Goal: Answer question/provide support: Share knowledge or assist other users

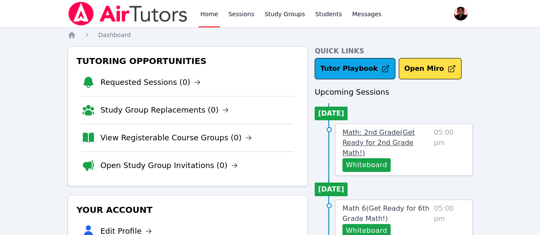
click at [391, 138] on span "Math: 2nd Grade ( Get Ready for 2nd Grade Math! )" at bounding box center [379, 143] width 73 height 29
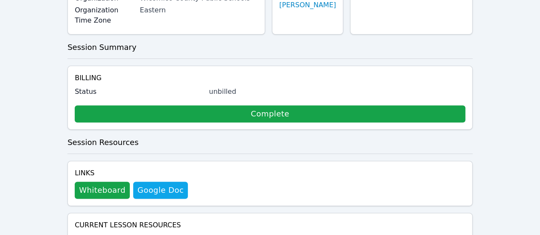
scroll to position [171, 0]
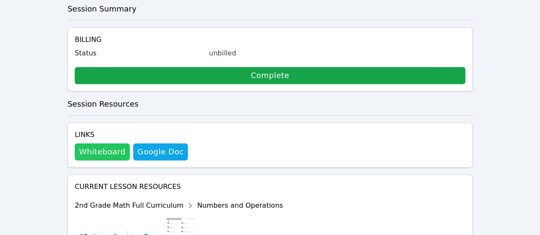
click at [91, 144] on button "Whiteboard" at bounding box center [102, 152] width 55 height 17
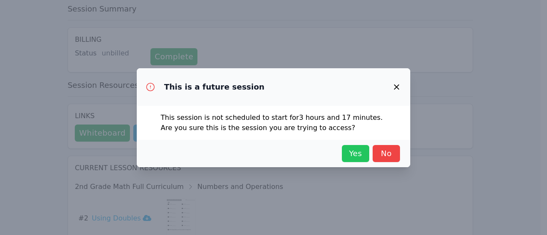
click at [354, 148] on span "Yes" at bounding box center [355, 154] width 19 height 12
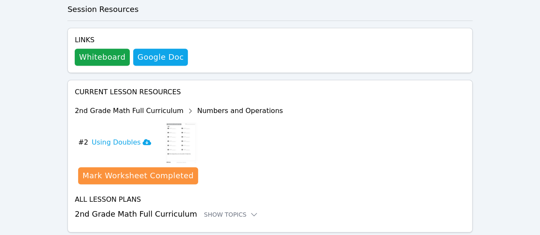
scroll to position [270, 0]
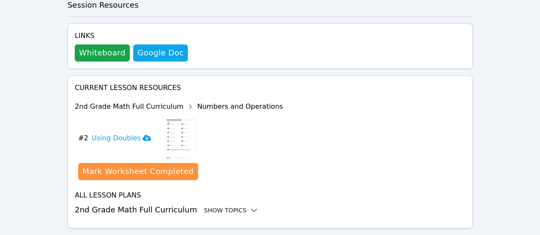
click at [226, 206] on div "Show Topics" at bounding box center [231, 210] width 55 height 9
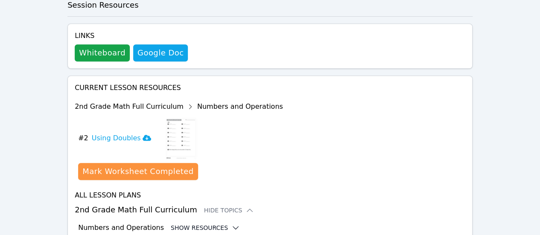
click at [211, 224] on button "Show Resources" at bounding box center [205, 228] width 69 height 9
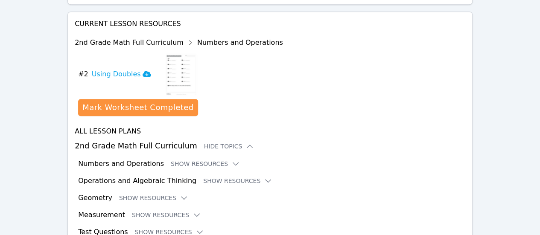
scroll to position [357, 0]
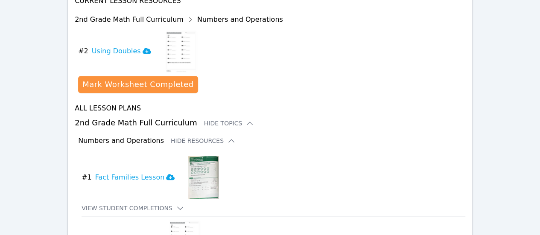
click at [205, 137] on button "Hide Resources" at bounding box center [203, 141] width 65 height 9
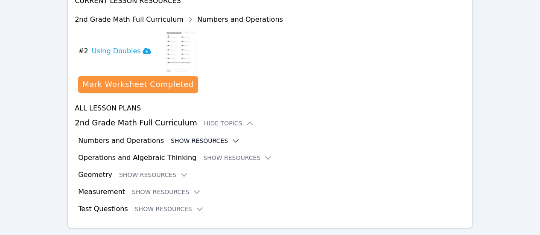
click at [204, 137] on button "Show Resources" at bounding box center [205, 141] width 69 height 9
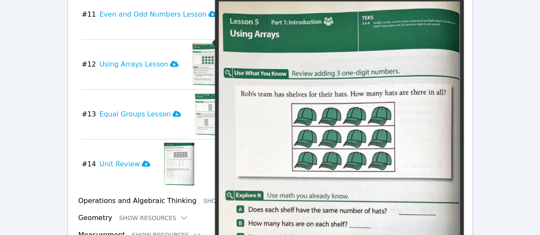
scroll to position [1032, 0]
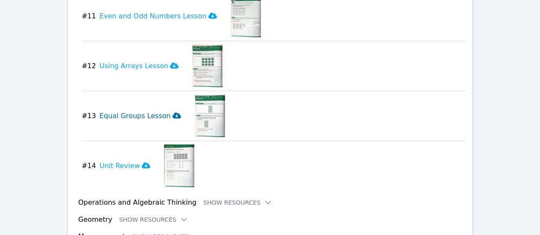
click at [173, 113] on icon at bounding box center [177, 116] width 9 height 6
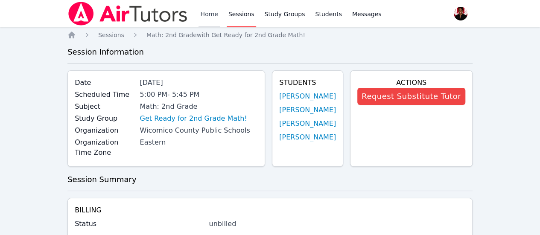
click at [207, 12] on link "Home" at bounding box center [209, 13] width 21 height 27
